Goal: Communication & Community: Answer question/provide support

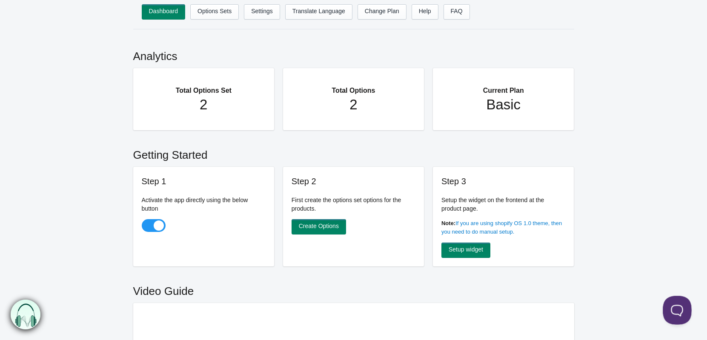
click at [675, 309] on button at bounding box center [675, 309] width 26 height 26
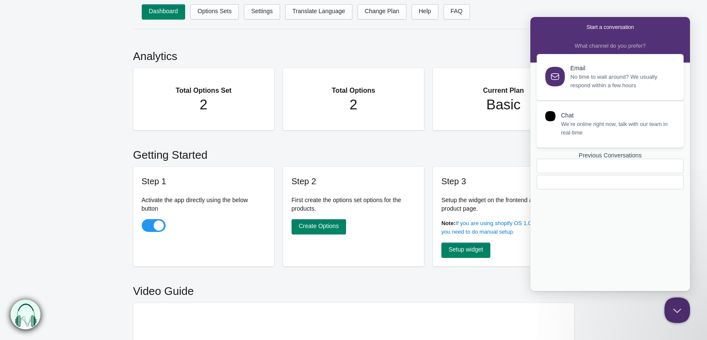
click at [589, 132] on span "We’re online right now, talk with our team in real-time" at bounding box center [617, 128] width 113 height 17
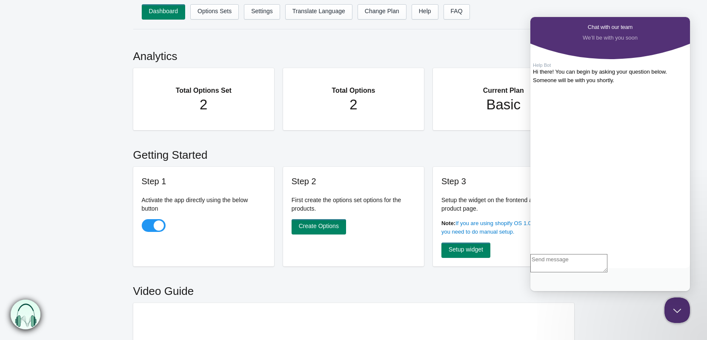
click at [588, 26] on span "Go back" at bounding box center [588, 27] width 0 height 6
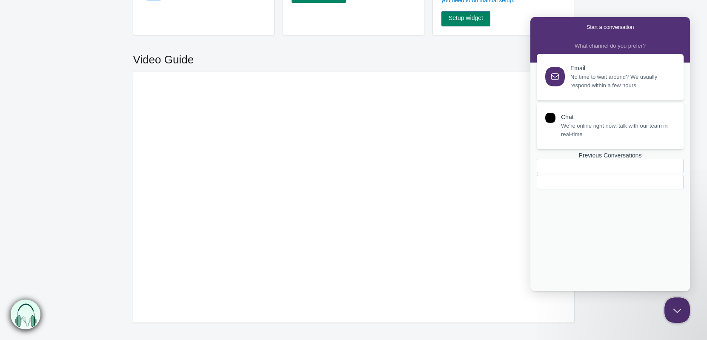
scroll to position [233, 0]
click at [587, 182] on div at bounding box center [590, 182] width 93 height 0
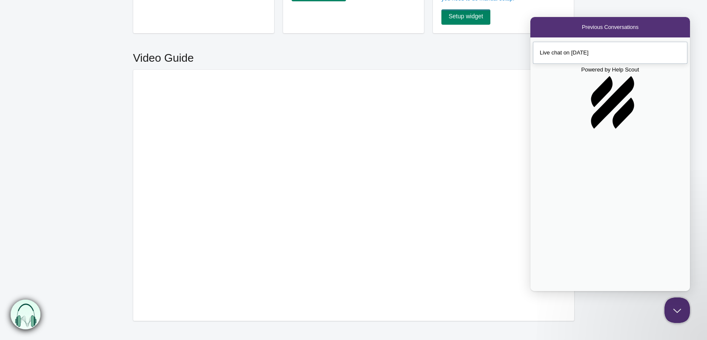
click at [565, 60] on link "Live chat on [DATE]" at bounding box center [610, 53] width 154 height 22
paste textarea "I'm still waiting for your response about the code you said you would share wit…"
type textarea "I'm still waiting for your response about the code you said you would share wit…"
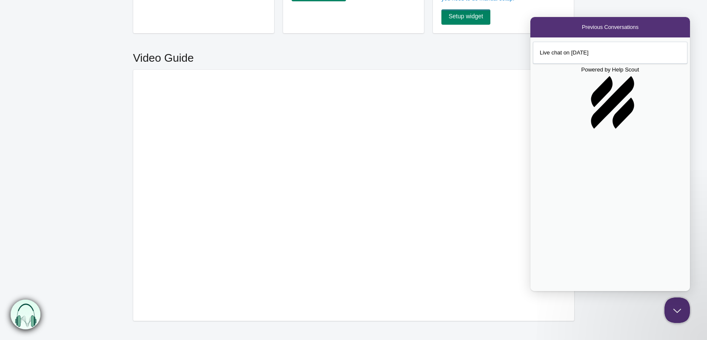
click at [566, 309] on div at bounding box center [353, 195] width 441 height 251
